Goal: Task Accomplishment & Management: Use online tool/utility

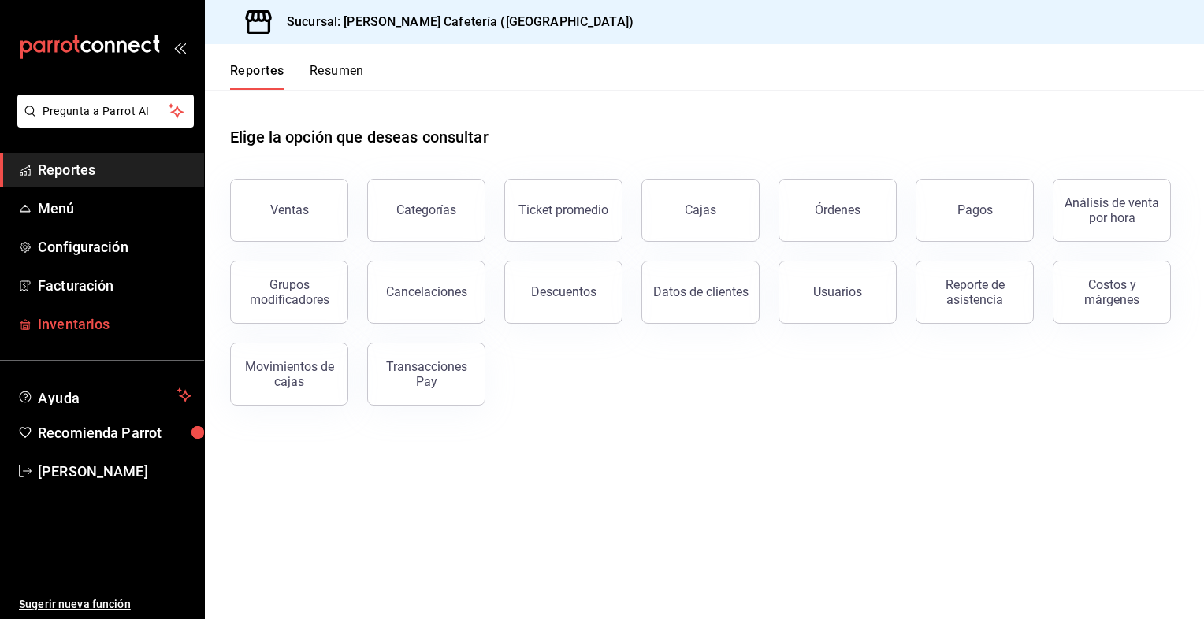
click at [76, 325] on span "Inventarios" at bounding box center [115, 324] width 154 height 21
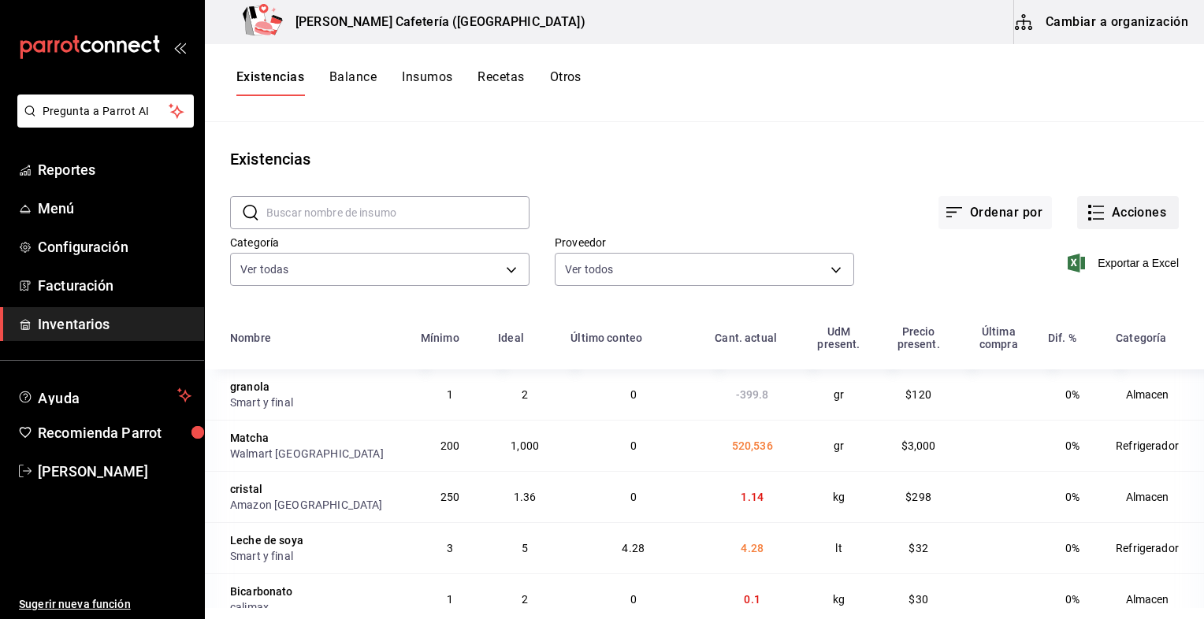
click at [1108, 224] on button "Acciones" at bounding box center [1128, 212] width 102 height 33
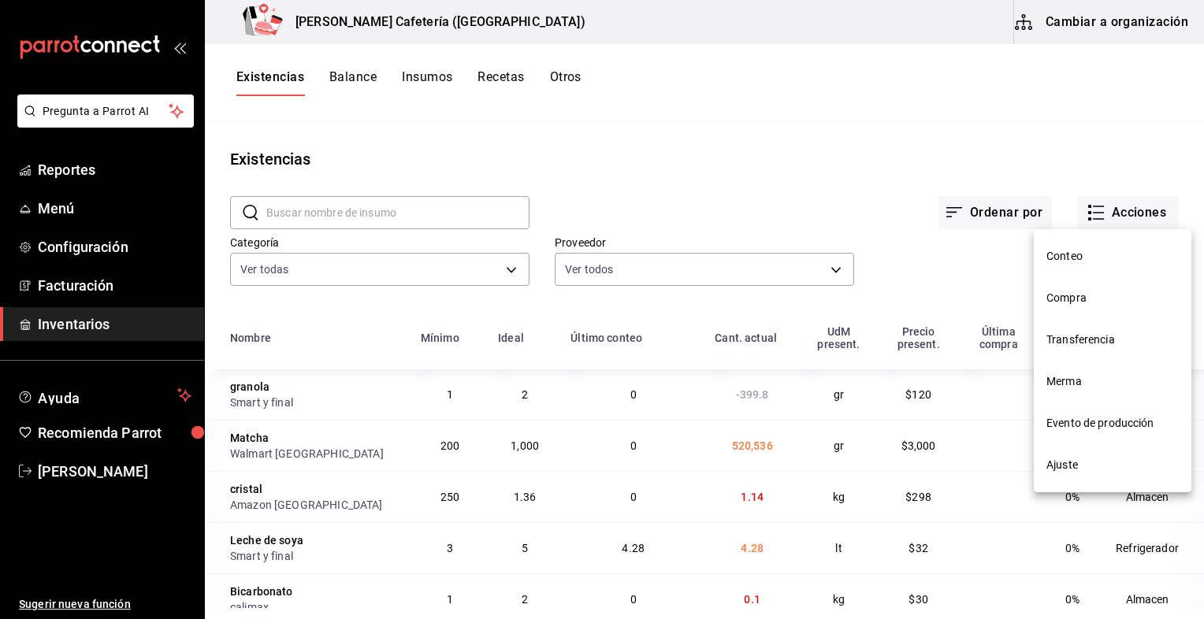
click at [1084, 270] on li "Conteo" at bounding box center [1113, 257] width 158 height 42
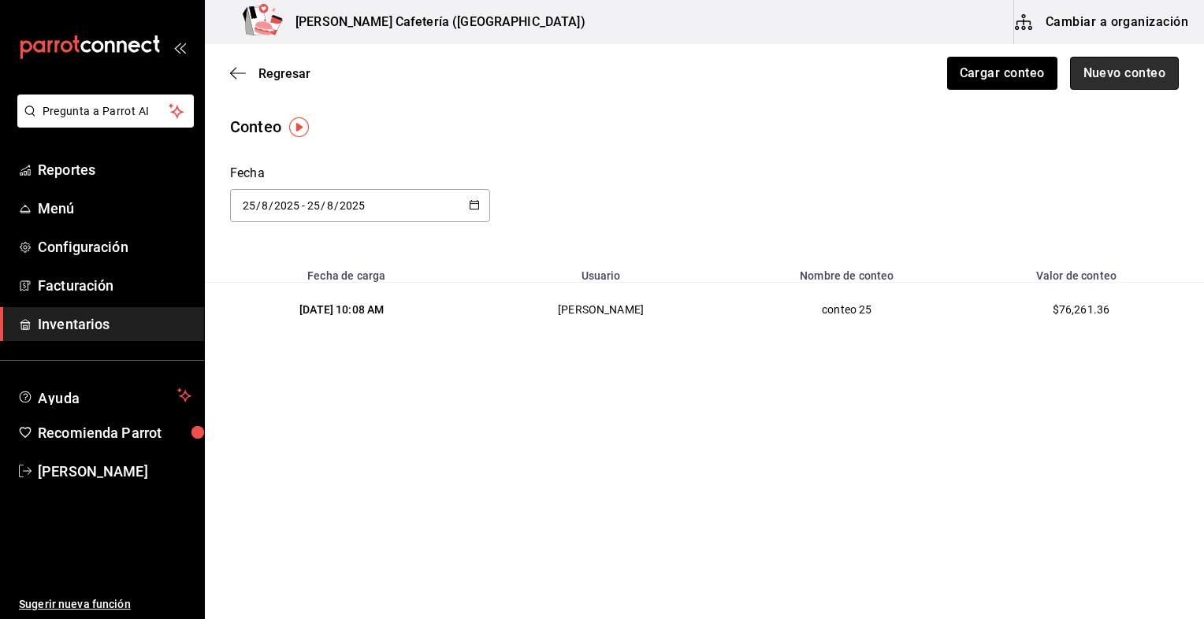
click at [1129, 78] on button "Nuevo conteo" at bounding box center [1125, 73] width 110 height 33
